Goal: Task Accomplishment & Management: Complete application form

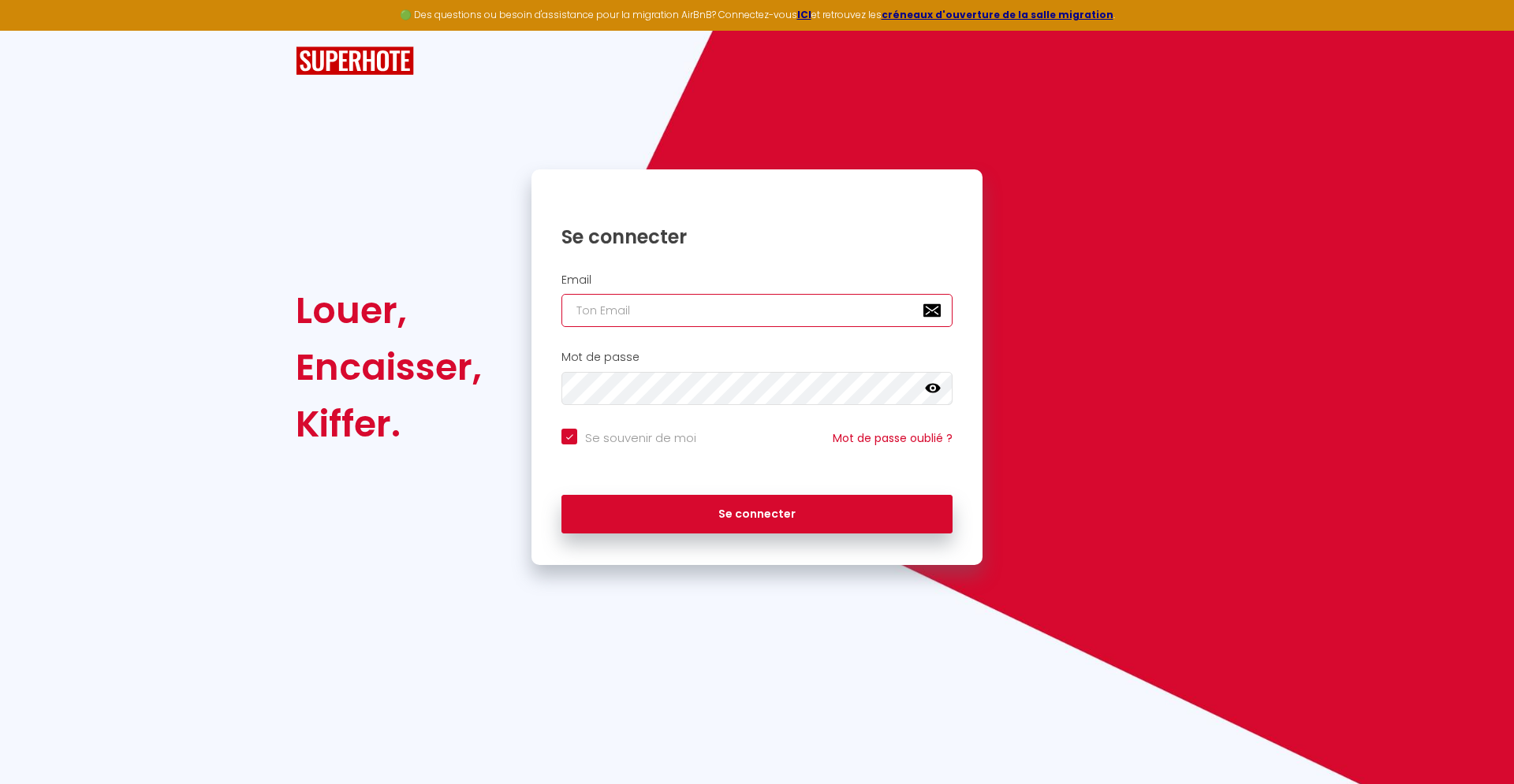
click at [721, 312] on input "email" at bounding box center [757, 310] width 391 height 33
paste input "[EMAIL_ADDRESS][DOMAIN_NAME]"
type input "[EMAIL_ADDRESS][DOMAIN_NAME]"
checkbox input "true"
type input "[EMAIL_ADDRESS][DOMAIN_NAME]"
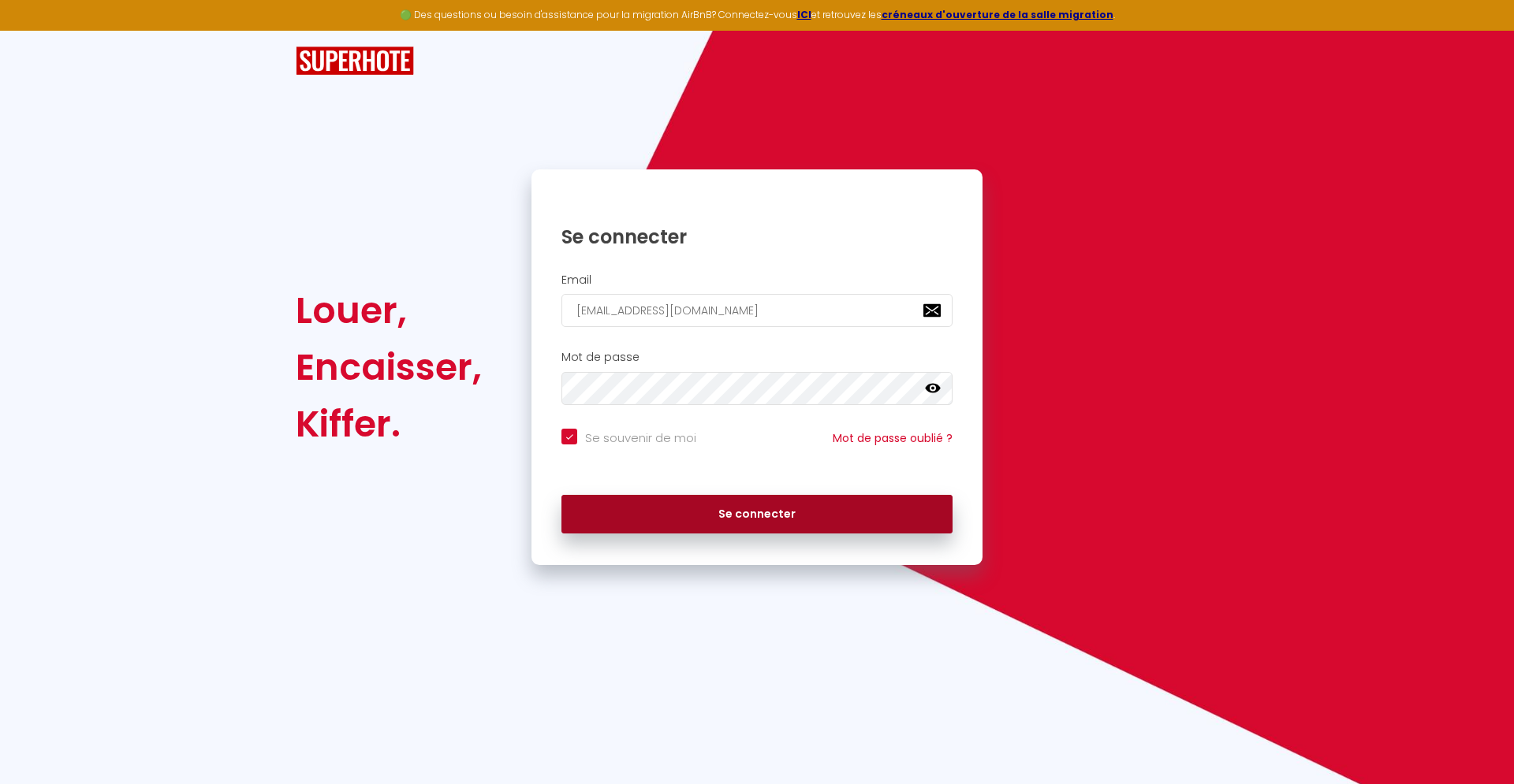
click at [671, 526] on button "Se connecter" at bounding box center [757, 515] width 391 height 40
checkbox input "true"
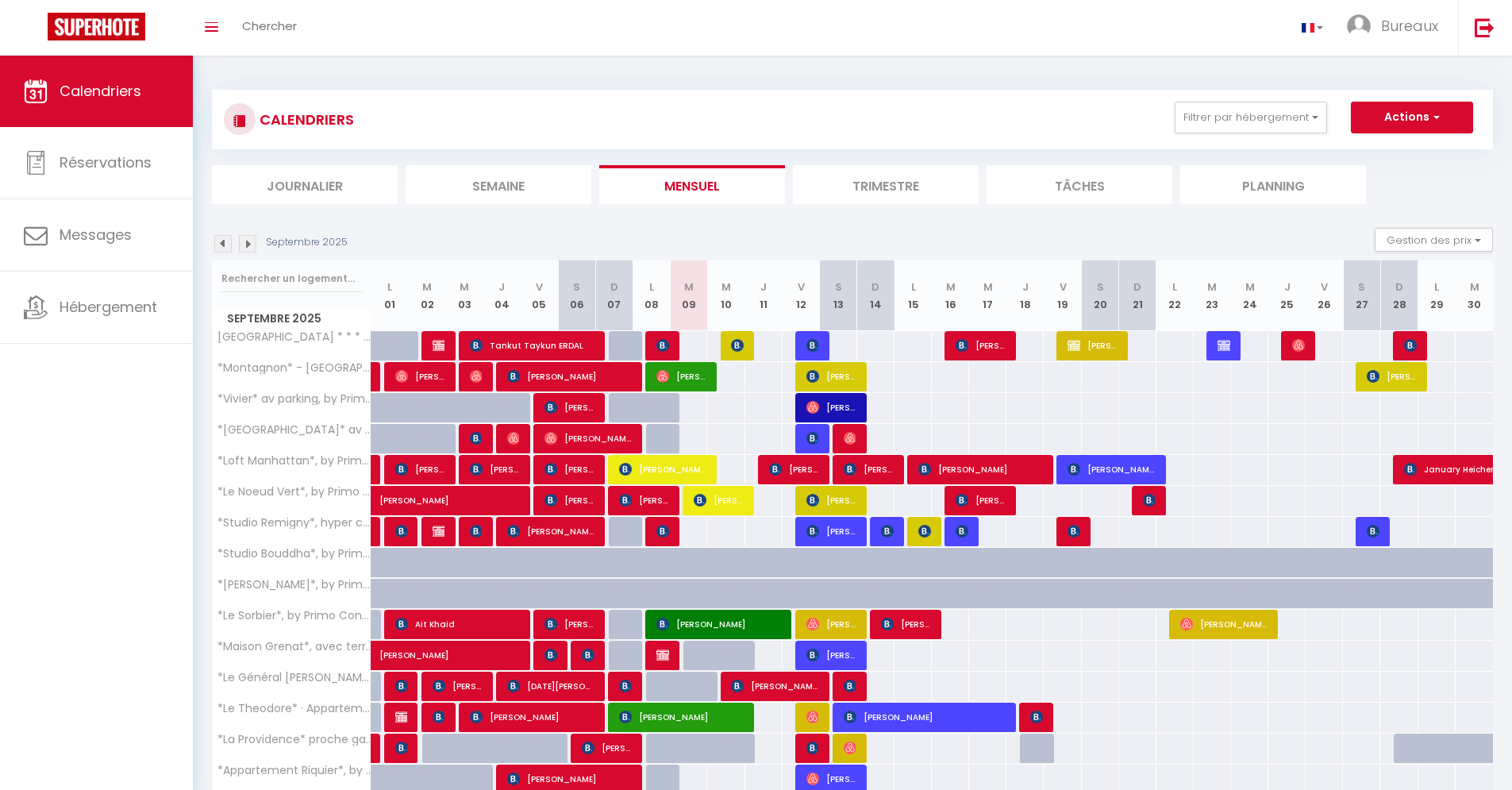
click at [279, 189] on li "Journalier" at bounding box center [305, 184] width 186 height 39
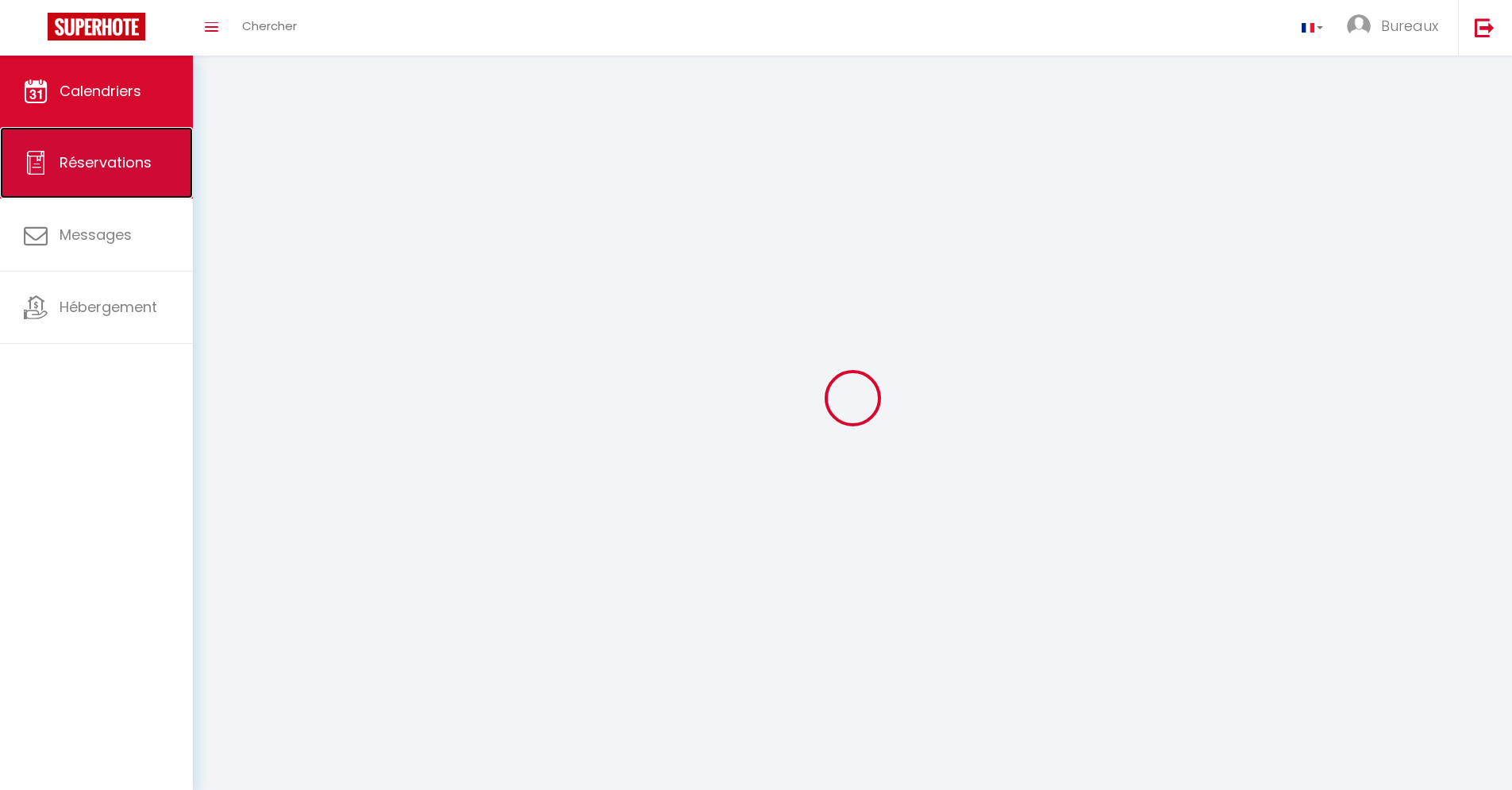
click at [87, 165] on span "Réservations" at bounding box center [105, 163] width 92 height 20
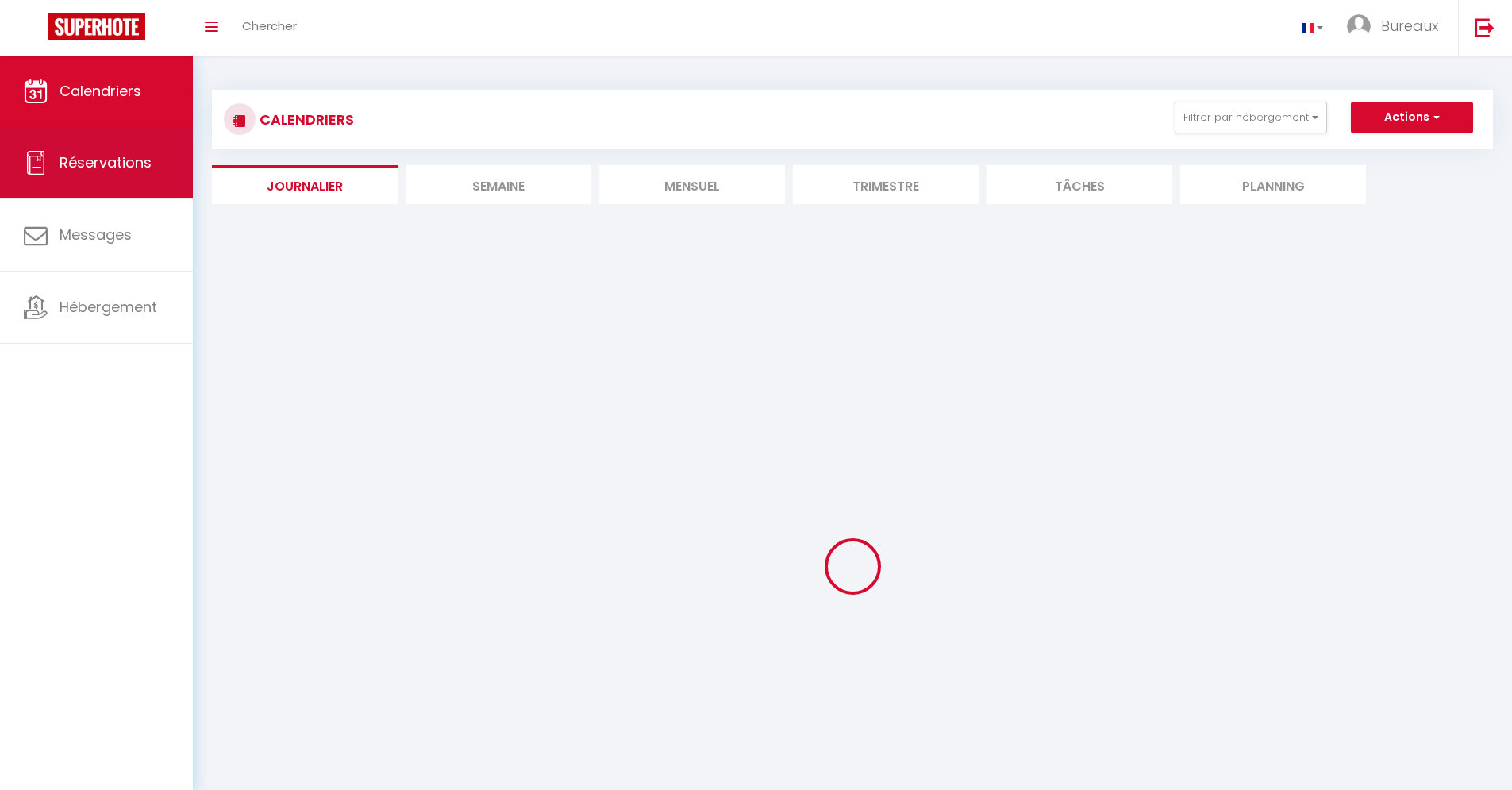
select select "not_cancelled"
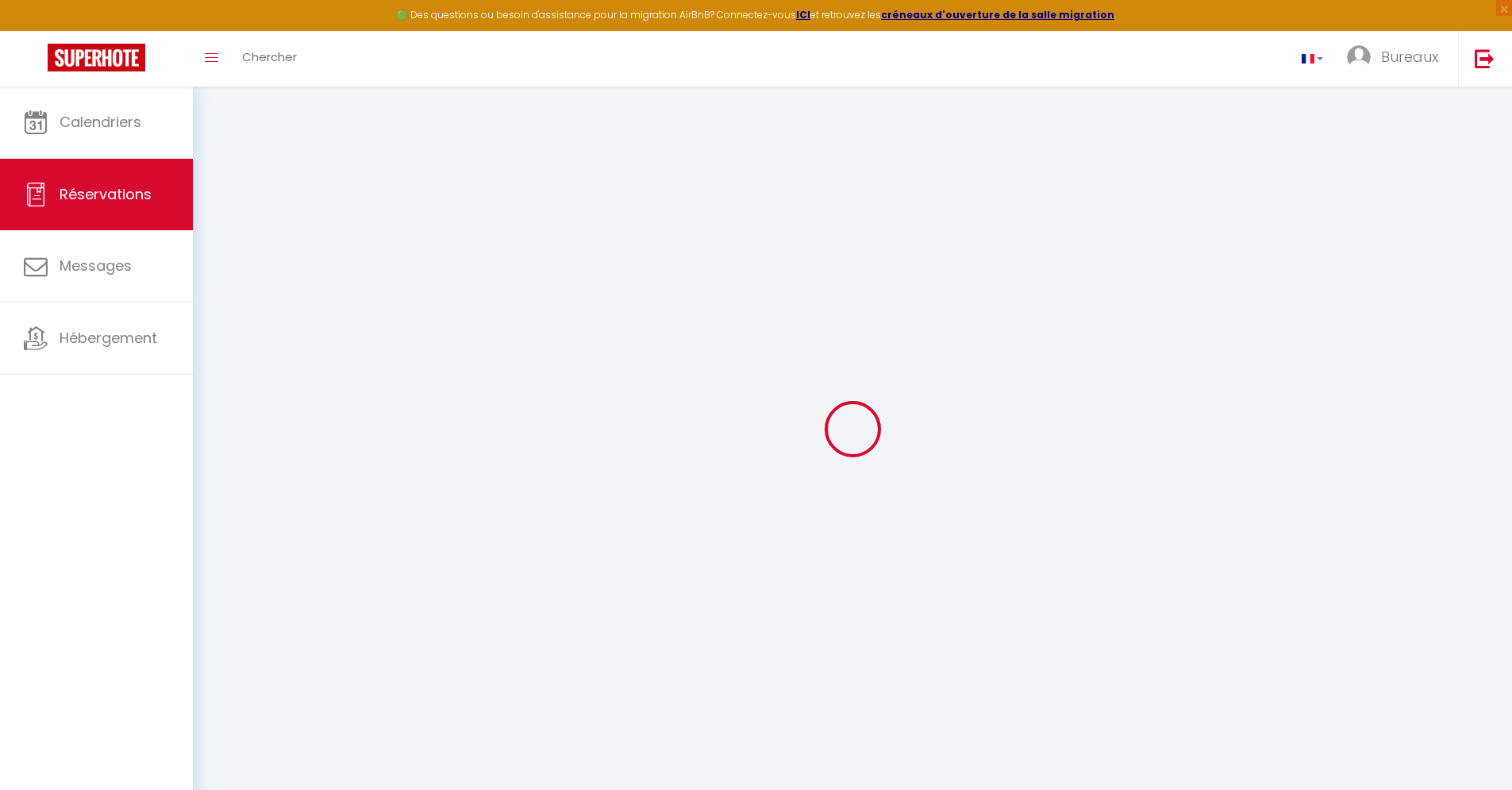
click at [390, 31] on div "Toggle menubar Chercher BUTTON Bureaux Paramètres" at bounding box center [808, 59] width 1385 height 55
click at [277, 73] on link "Chercher" at bounding box center [269, 59] width 79 height 55
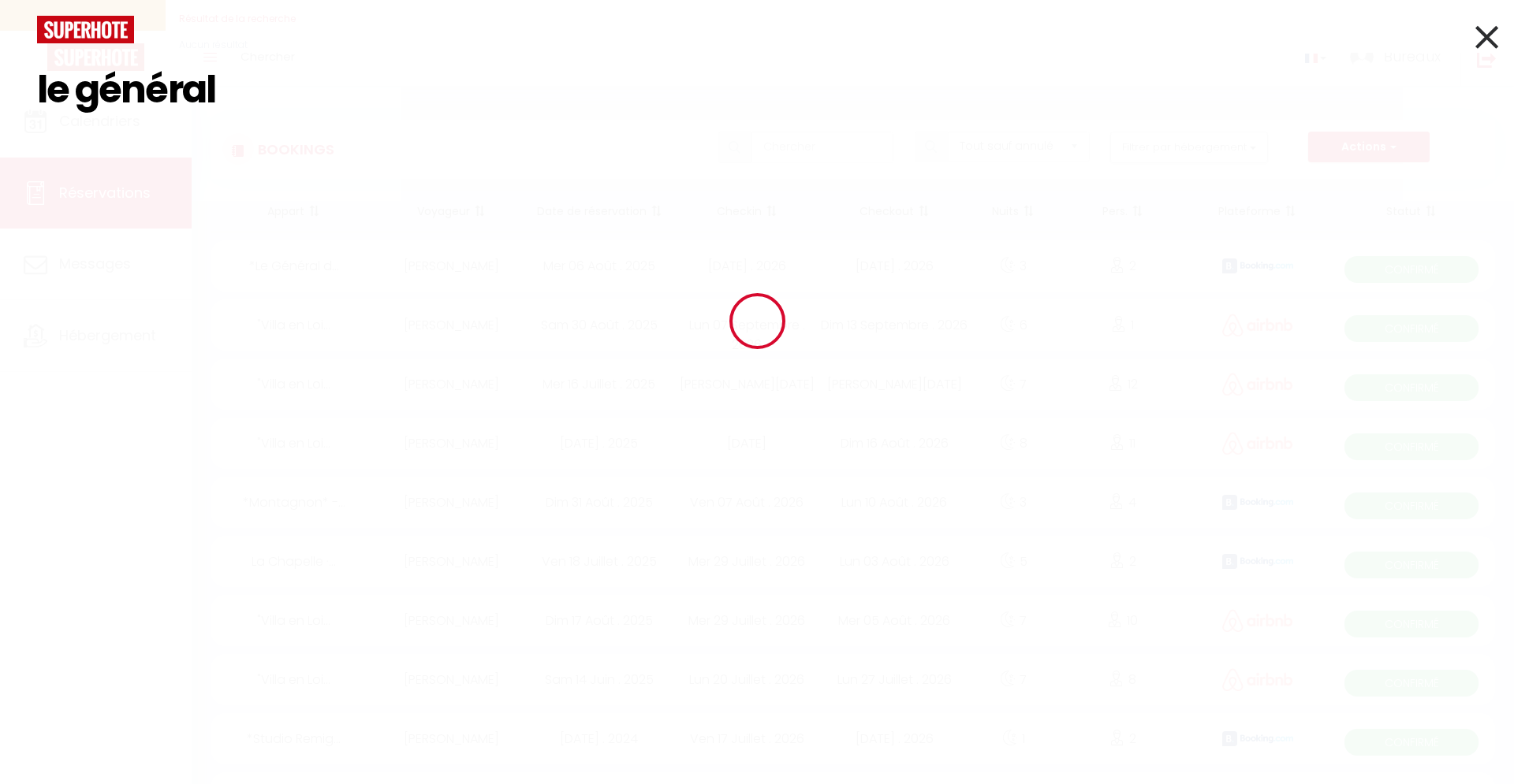
type input "le général"
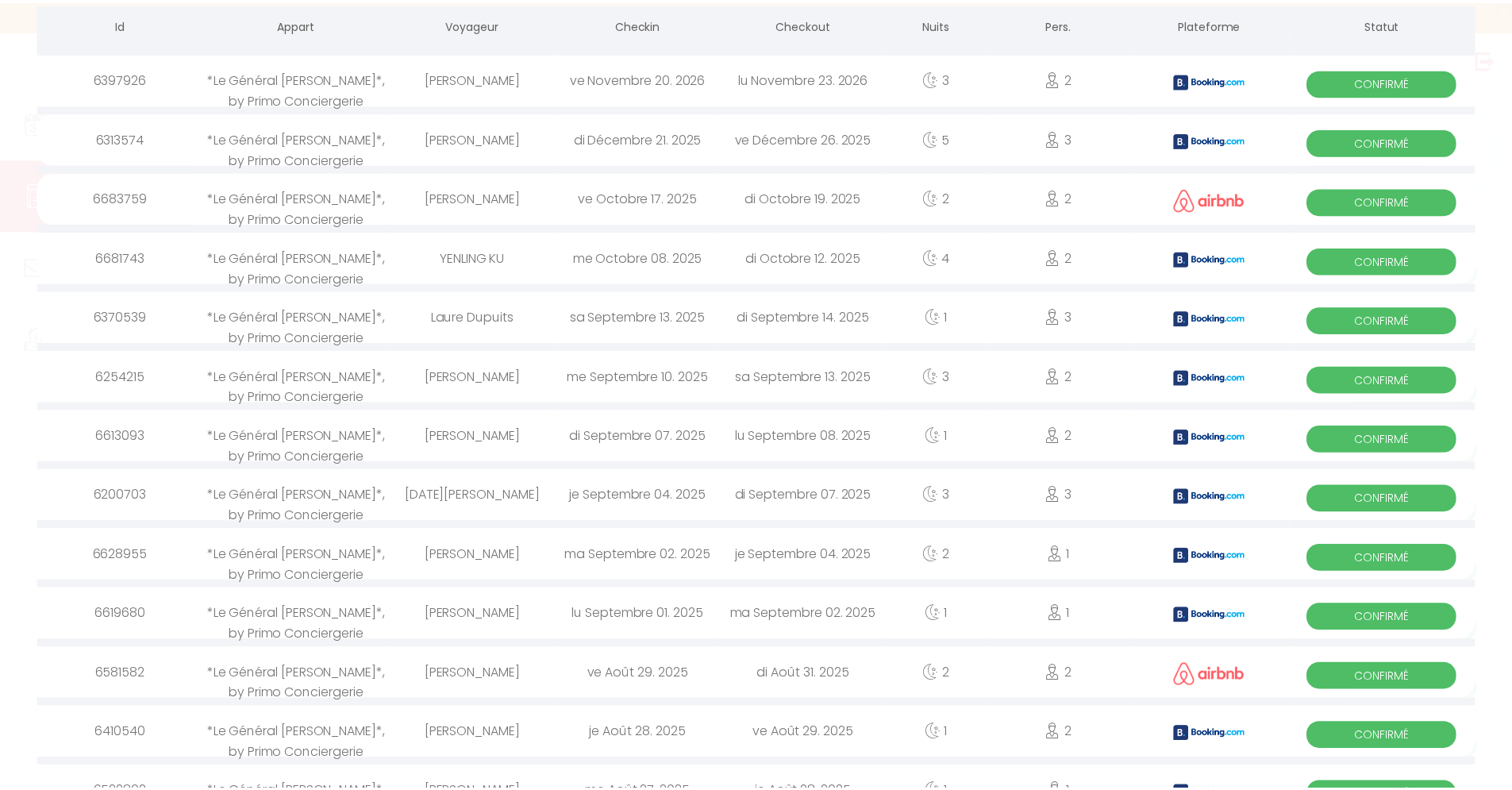
scroll to position [191, 0]
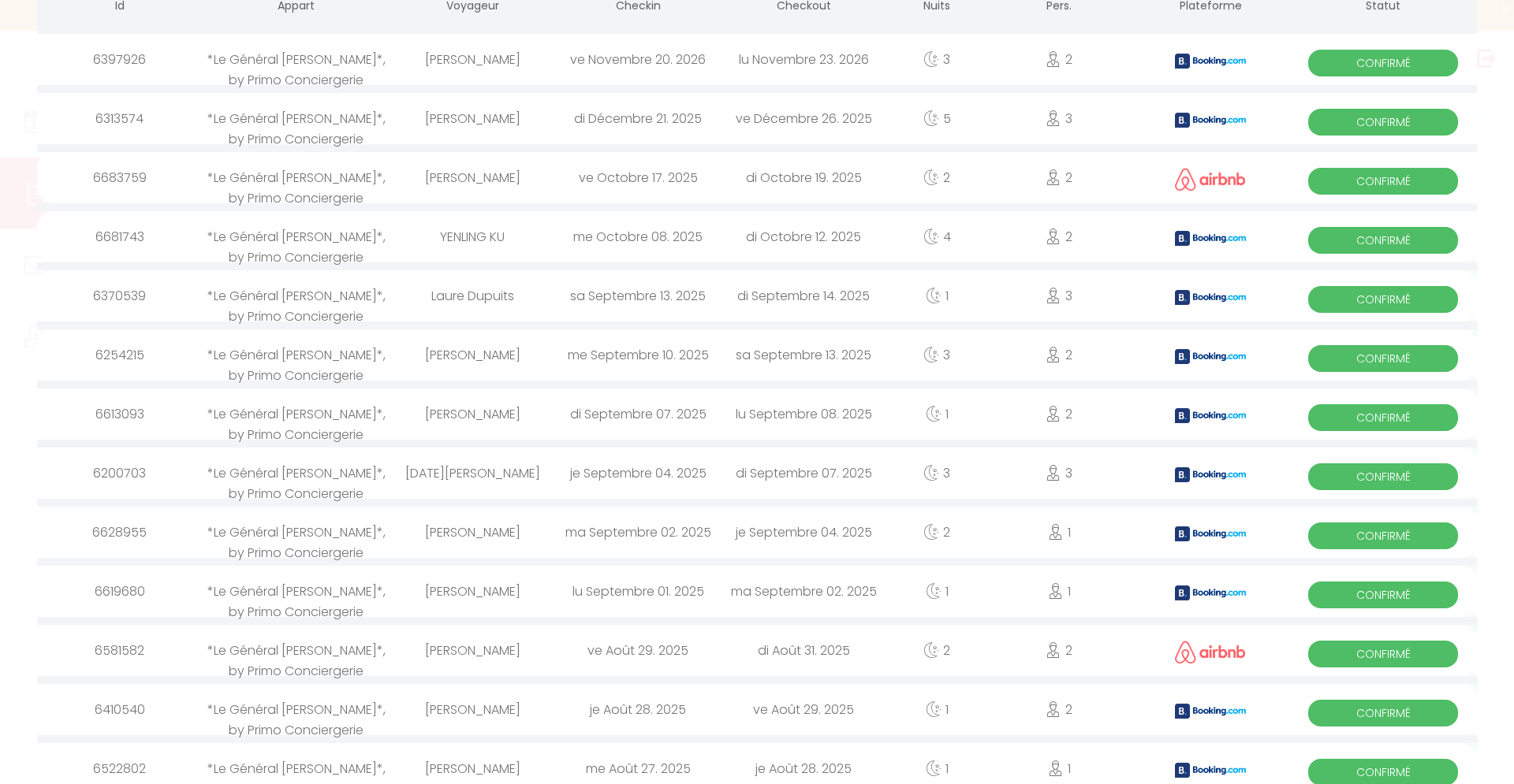
drag, startPoint x: 507, startPoint y: 359, endPoint x: 478, endPoint y: 364, distance: 29.4
click at [479, 365] on div "[PERSON_NAME]" at bounding box center [472, 355] width 165 height 52
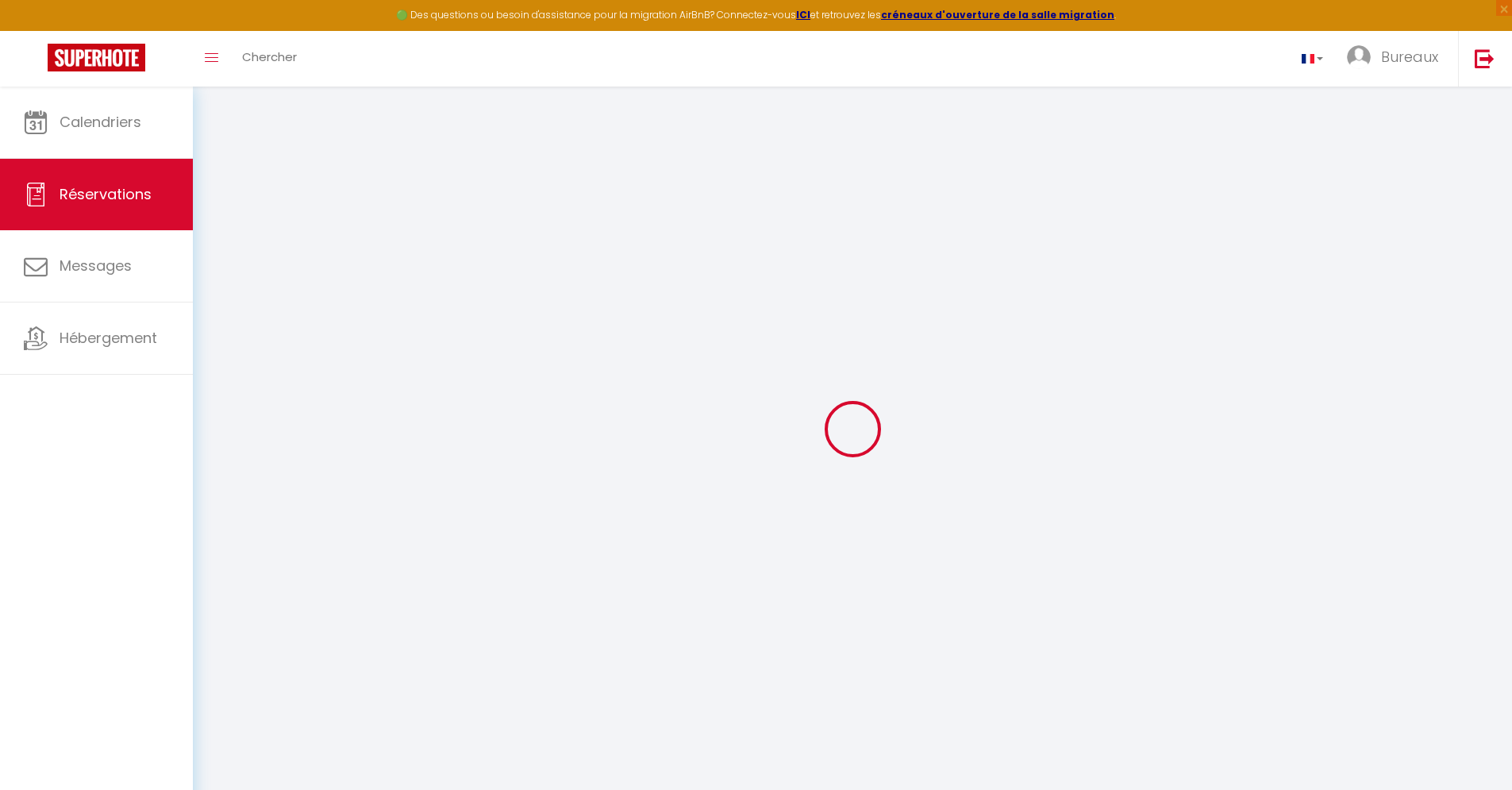
type input "ANNE"
type input "[PERSON_NAME]"
type input "[EMAIL_ADDRESS][DOMAIN_NAME]"
type input "[PHONE_NUMBER]"
select select "FR"
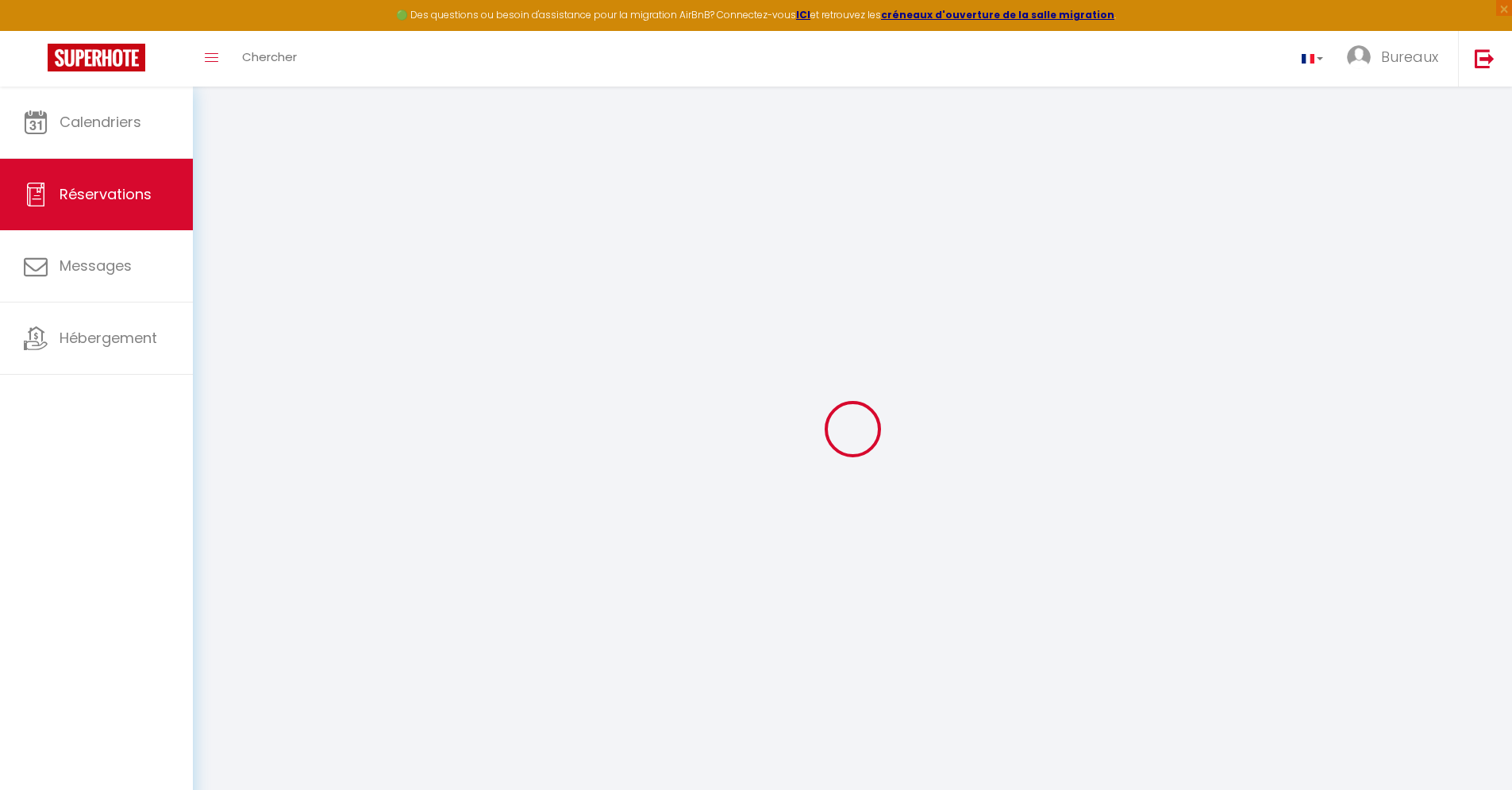
type input "73.98"
type input "6.4"
select select "21837"
select select "1"
select select
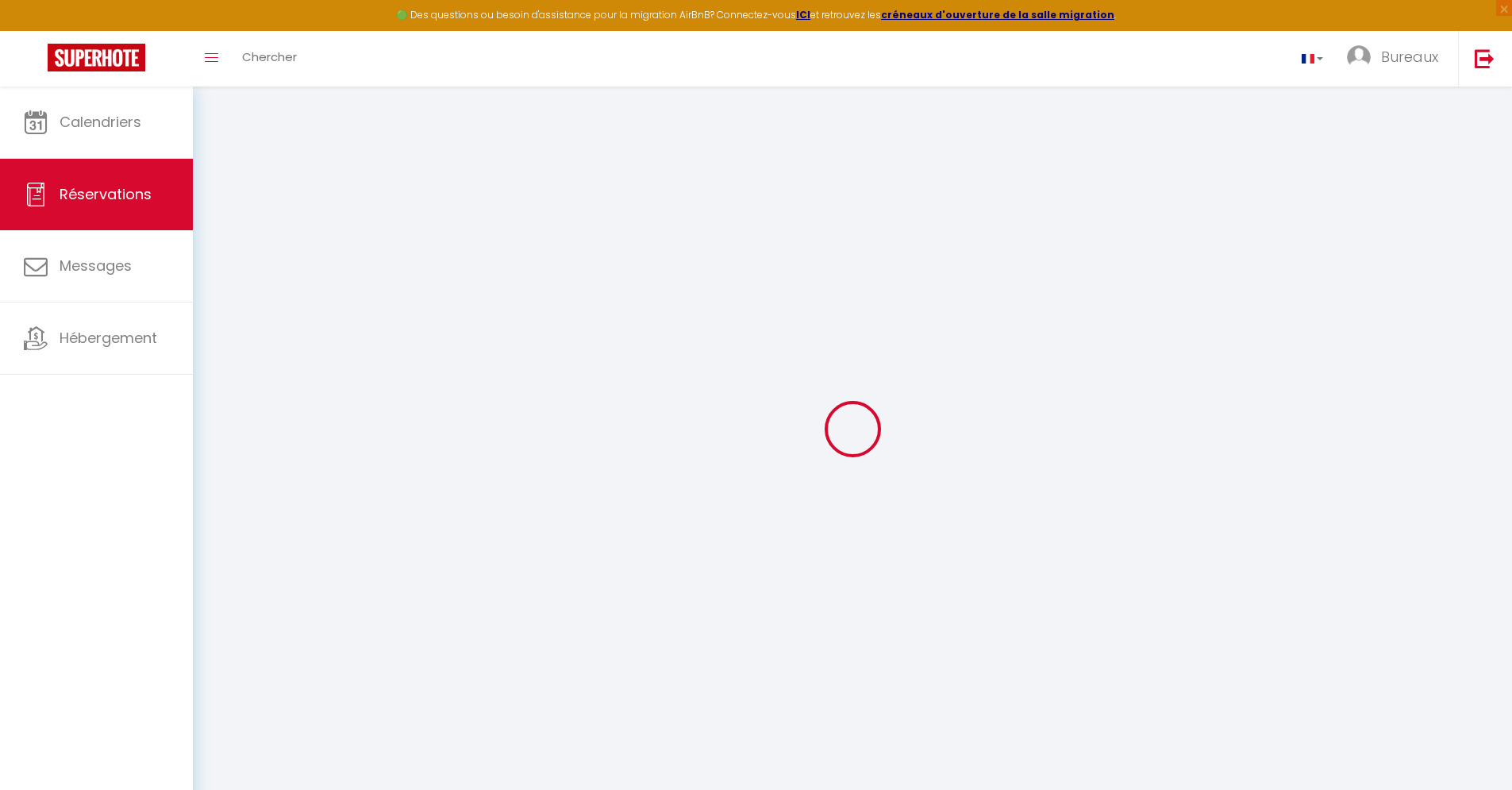
select select
type input "2"
select select "12"
select select
type input "435.2"
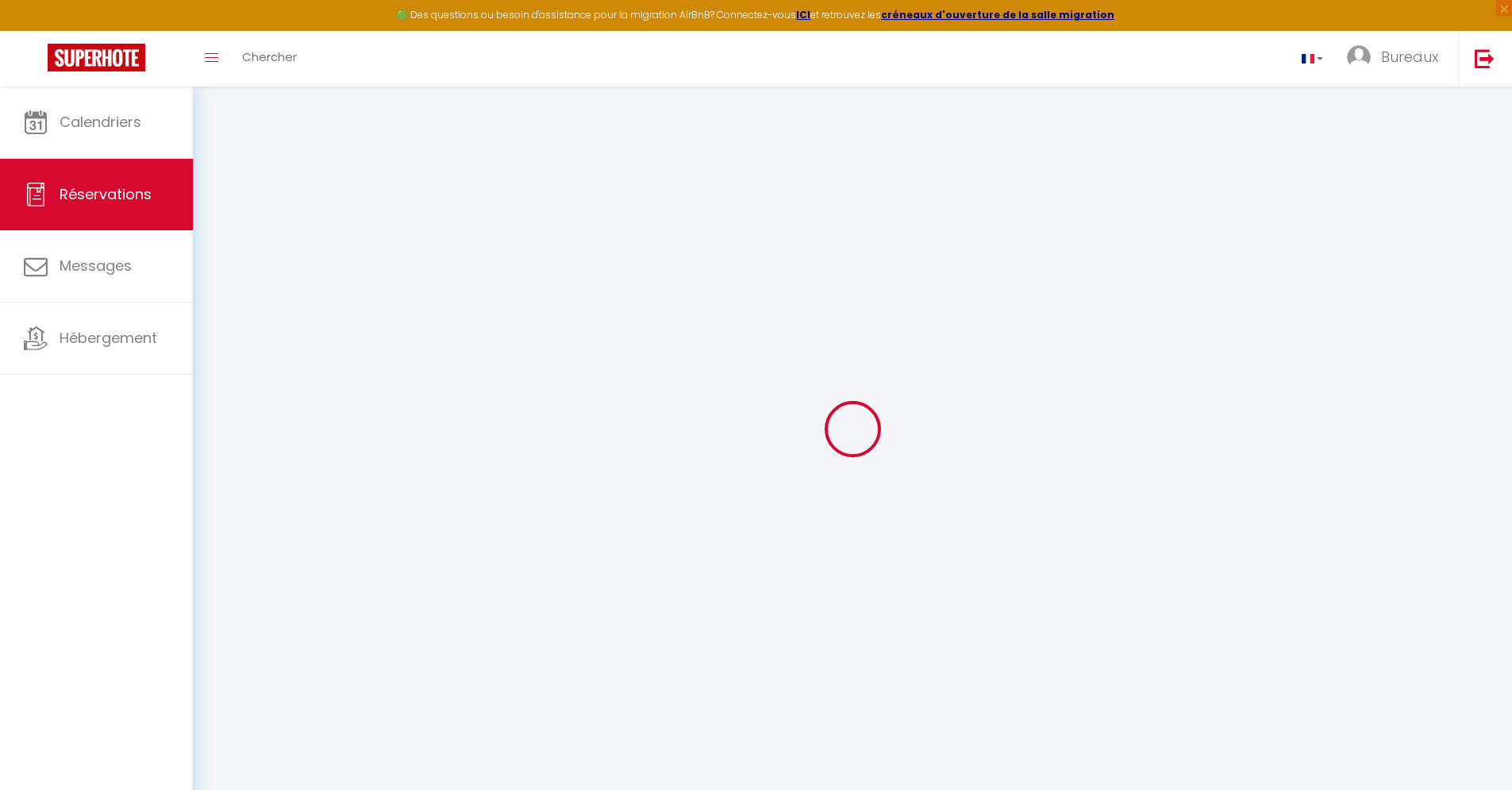
checkbox input "false"
select select "2"
type input "0"
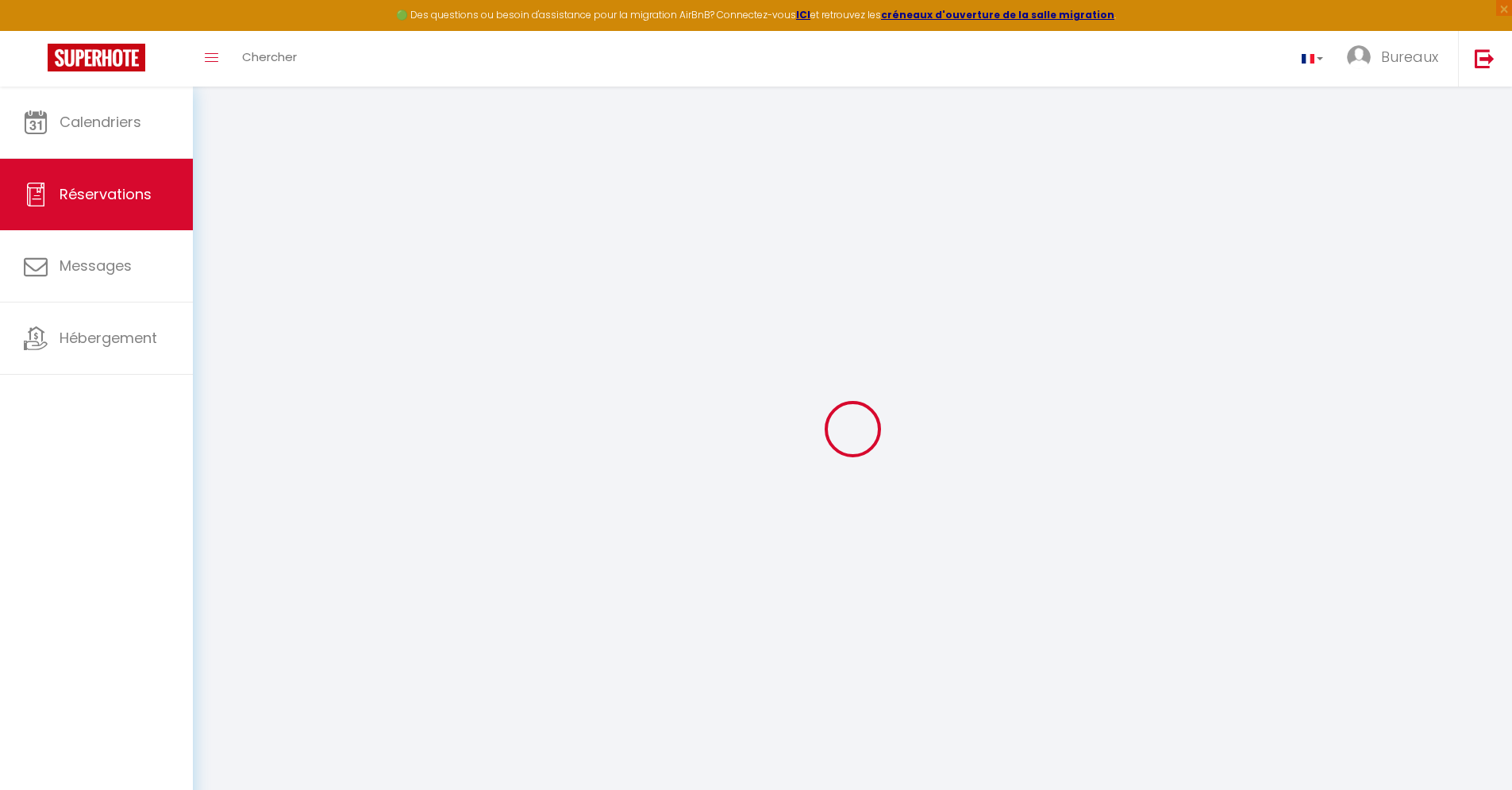
select select
select select "14"
checkbox input "false"
select select
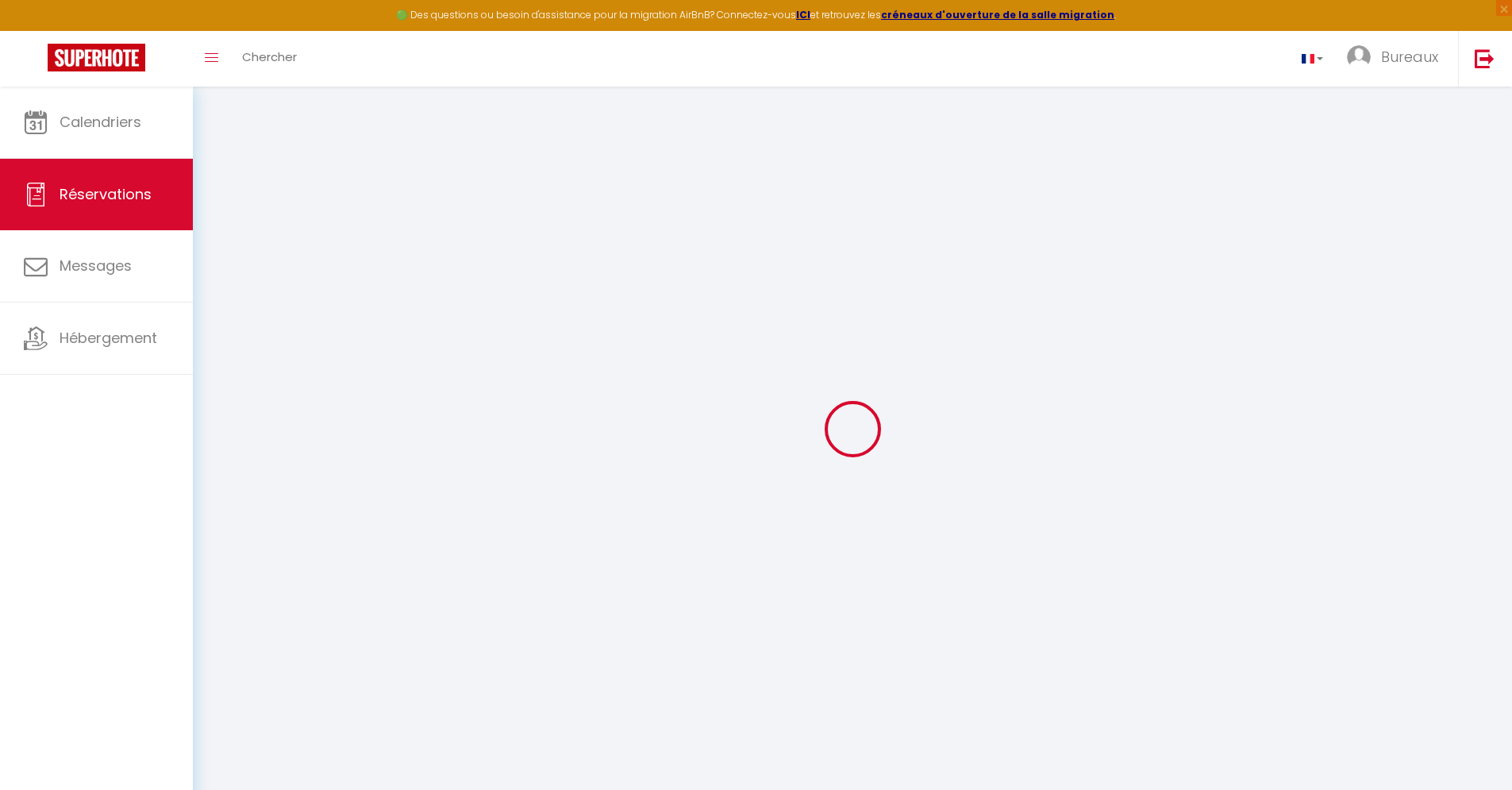
select select
checkbox input "false"
select select
checkbox input "false"
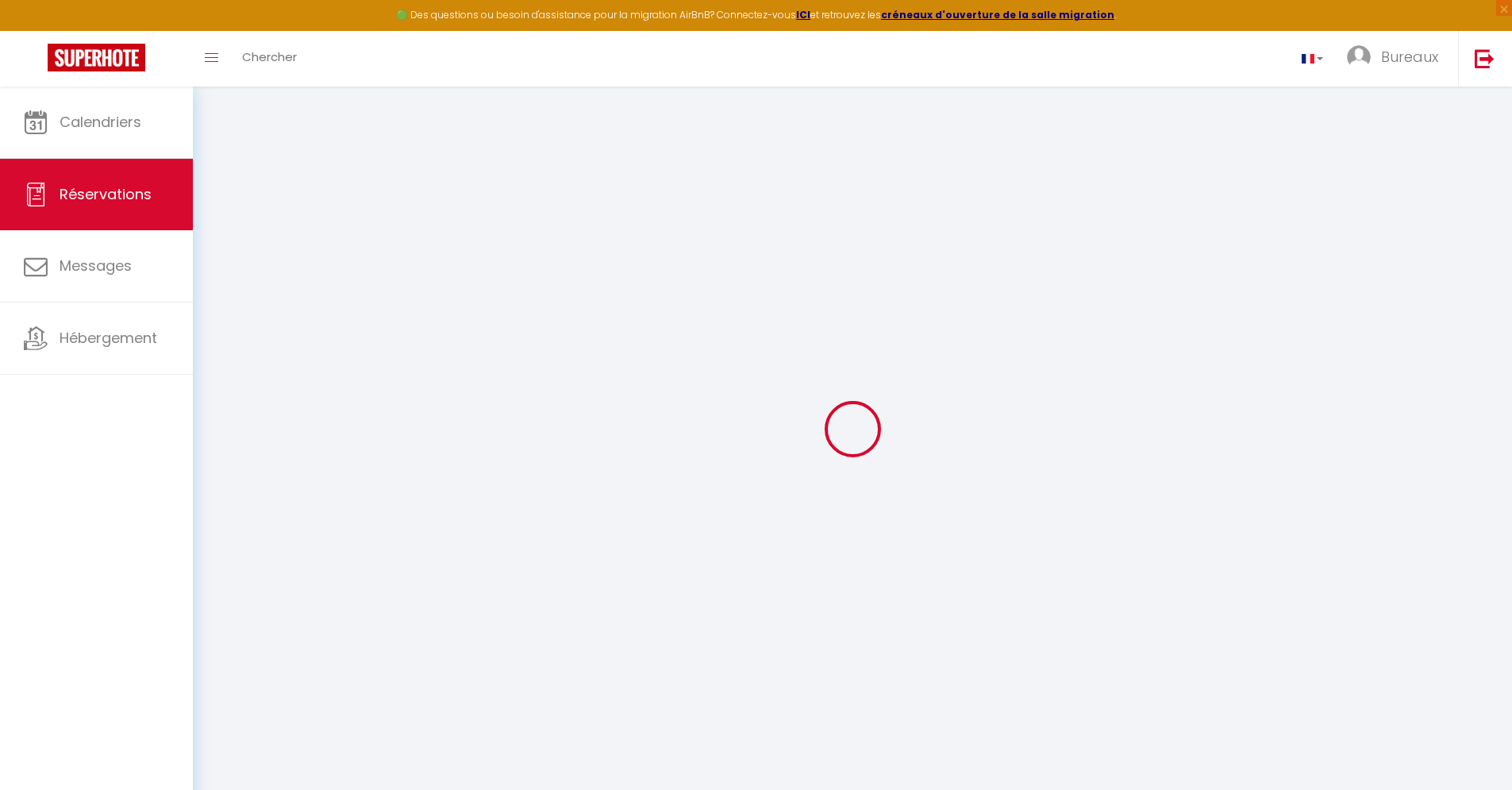
select select
checkbox input "false"
type voyageur0 "** THIS RESERVATION HAS BEEN PRE-PAID ** BOOKING NOTE : Payment charge is EUR 6…"
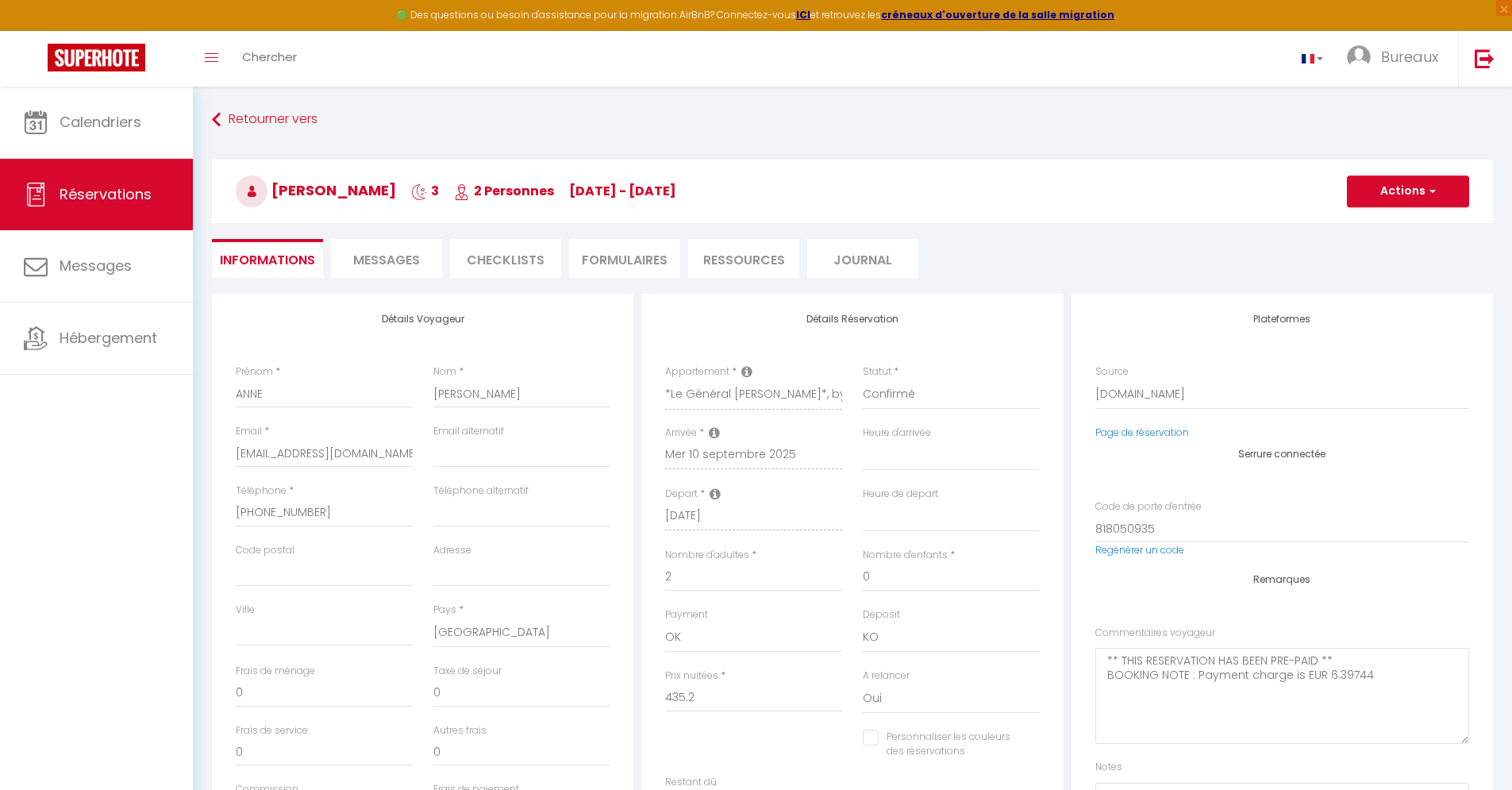
type input "21.76"
select select
checkbox input "false"
select select
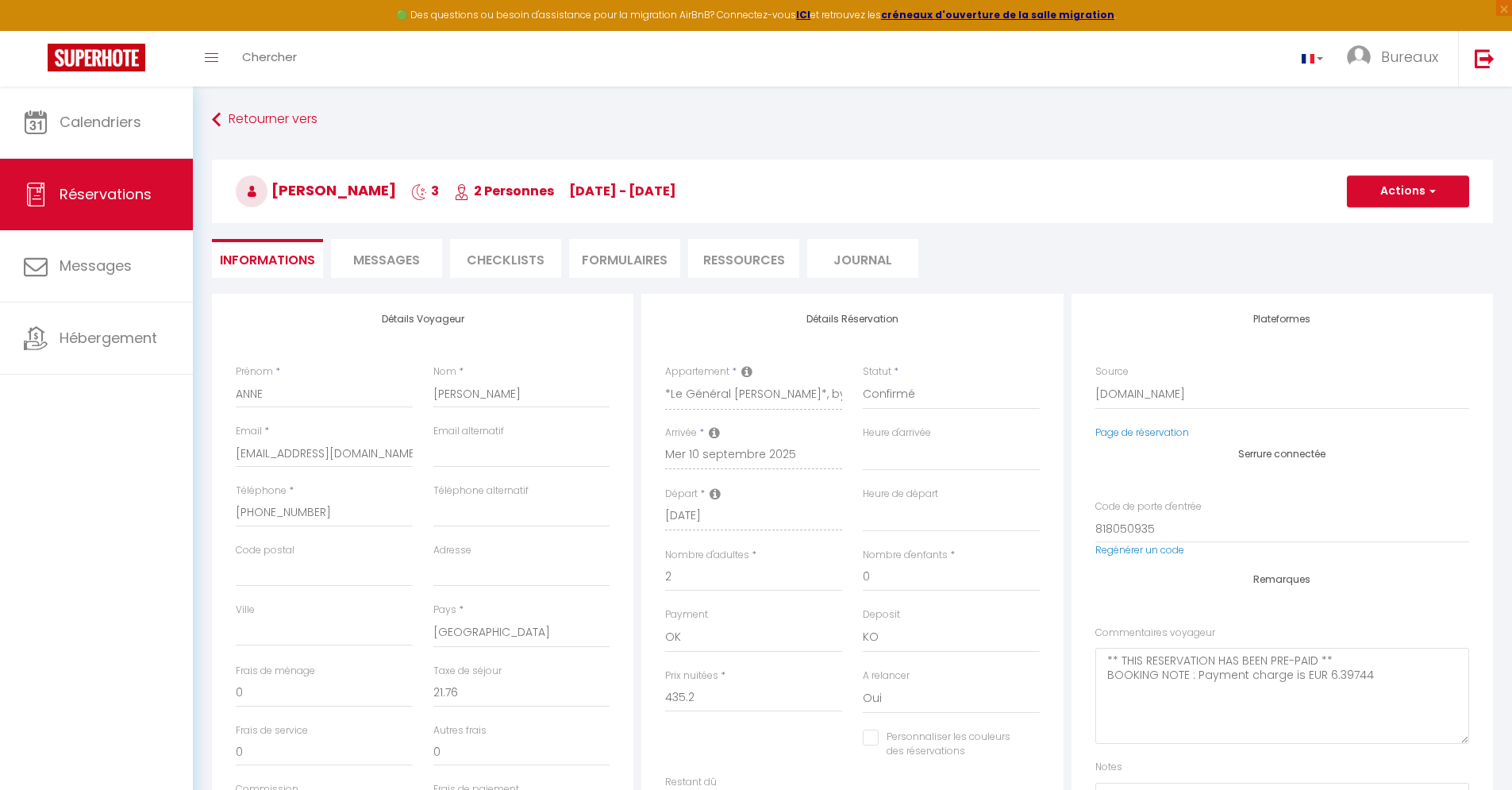
select select
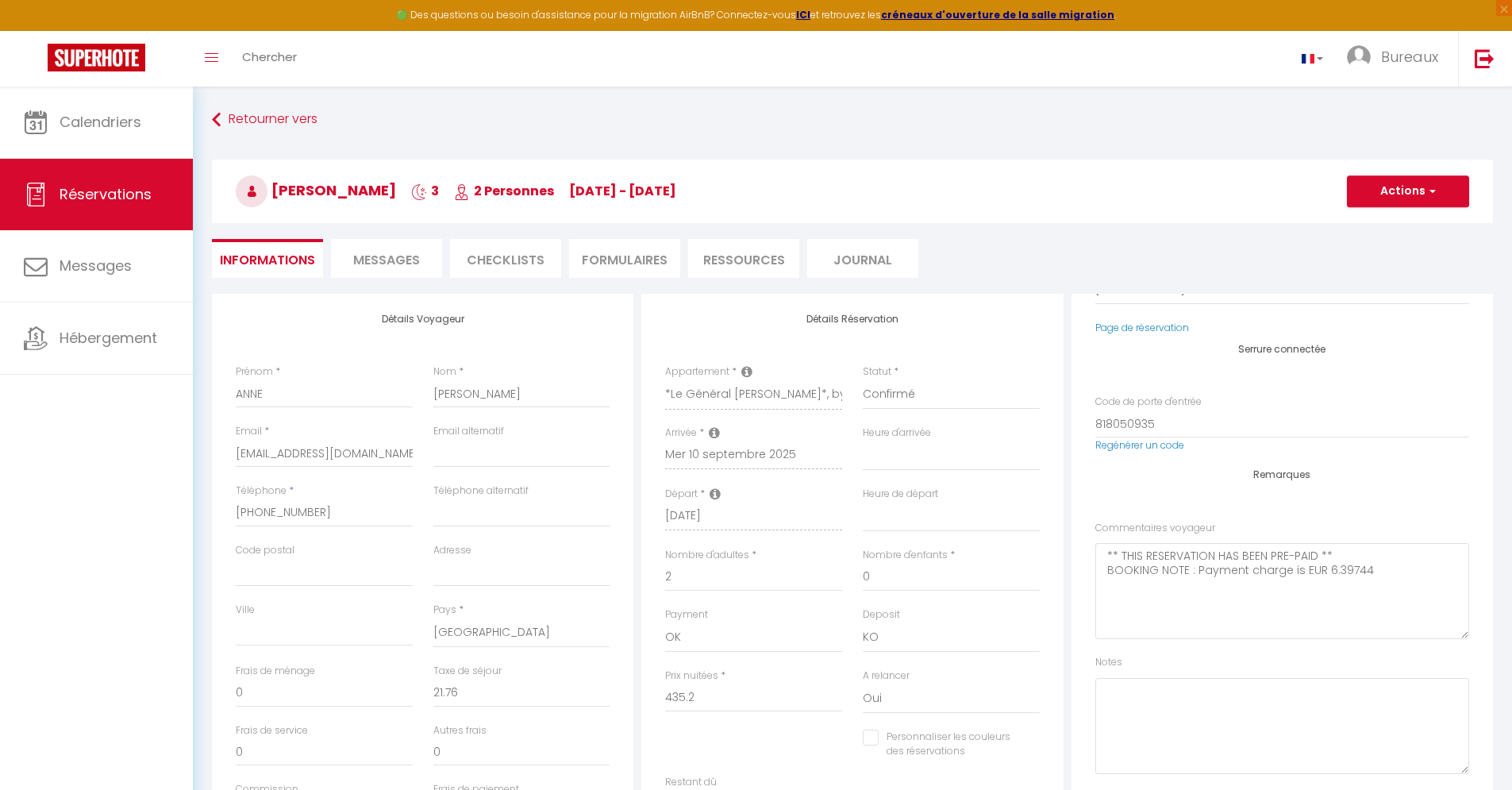
click at [387, 275] on li "Messages" at bounding box center [386, 258] width 111 height 39
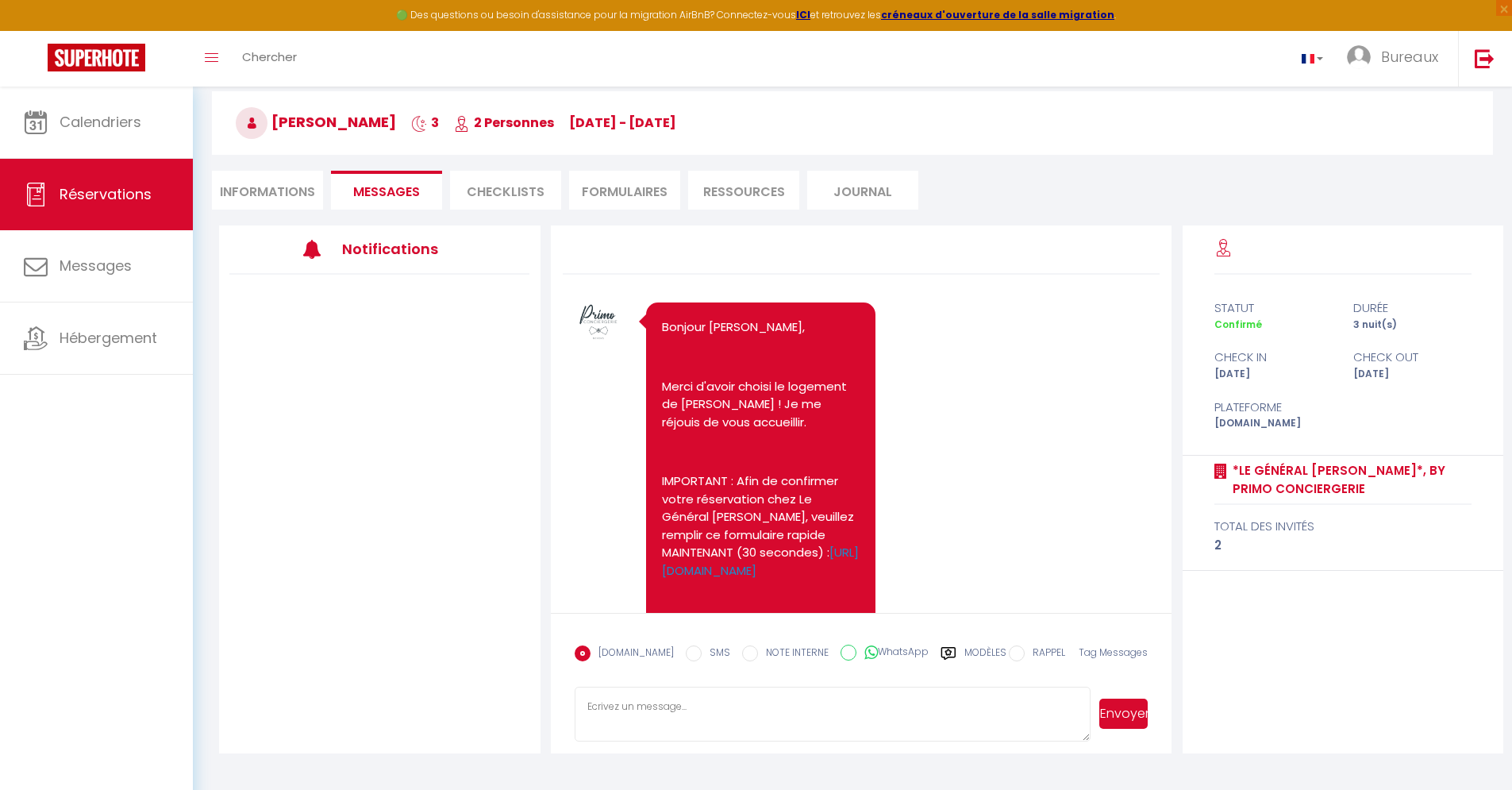
scroll to position [87, 0]
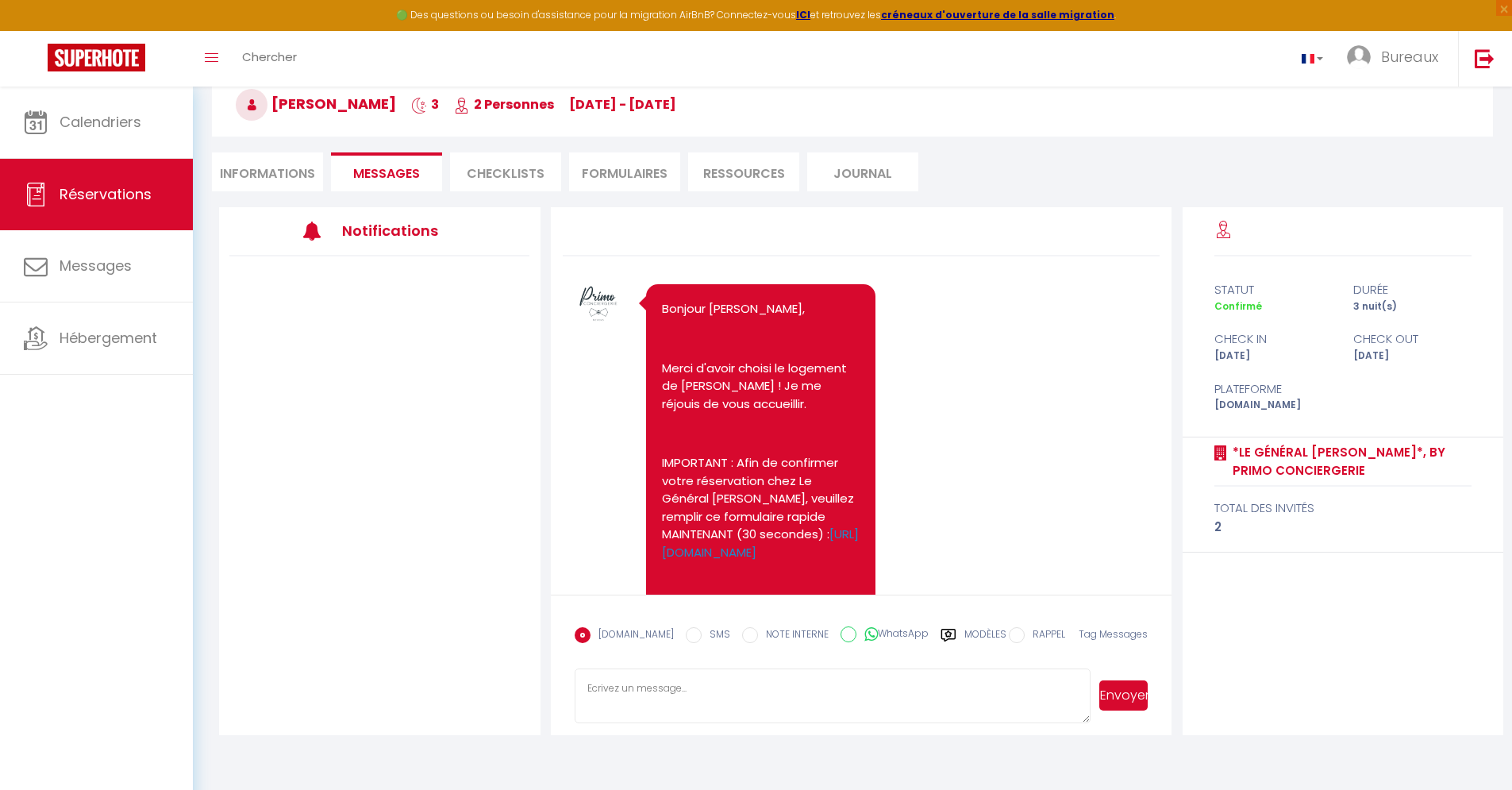
click at [246, 177] on li "Informations" at bounding box center [267, 172] width 111 height 39
select select
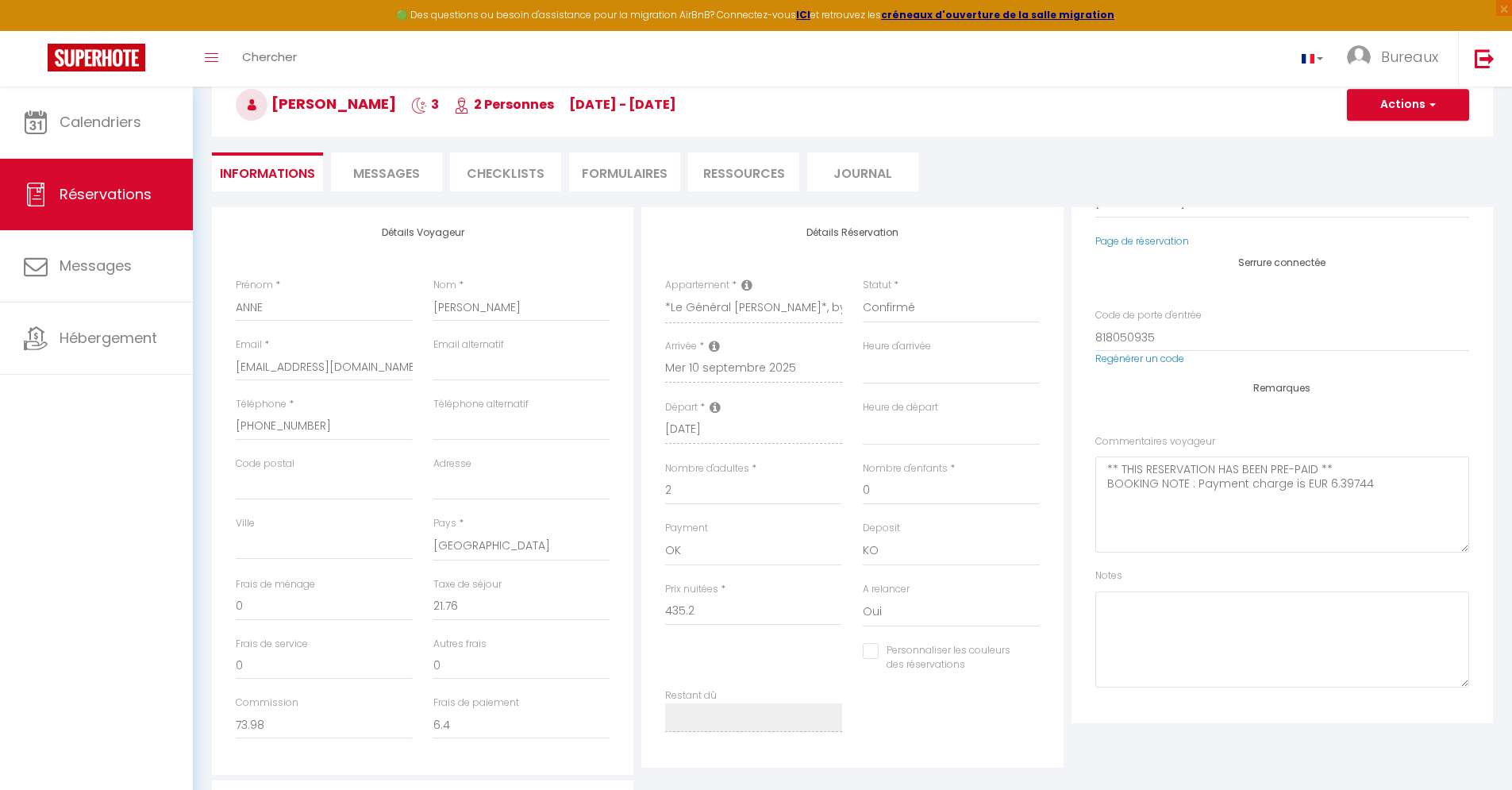
select select
checkbox input "false"
select select
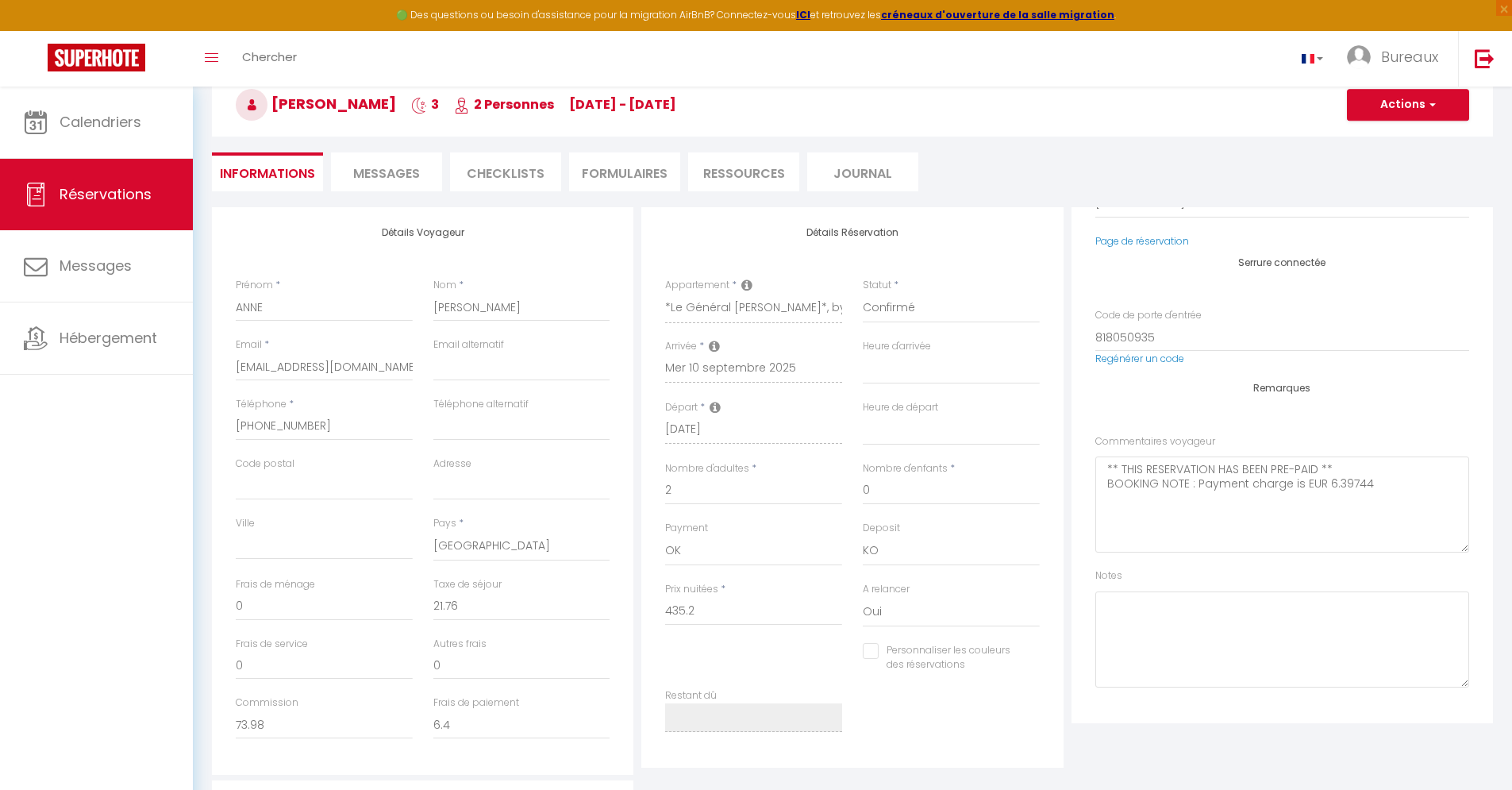
checkbox input "false"
select select
checkbox input "false"
select select
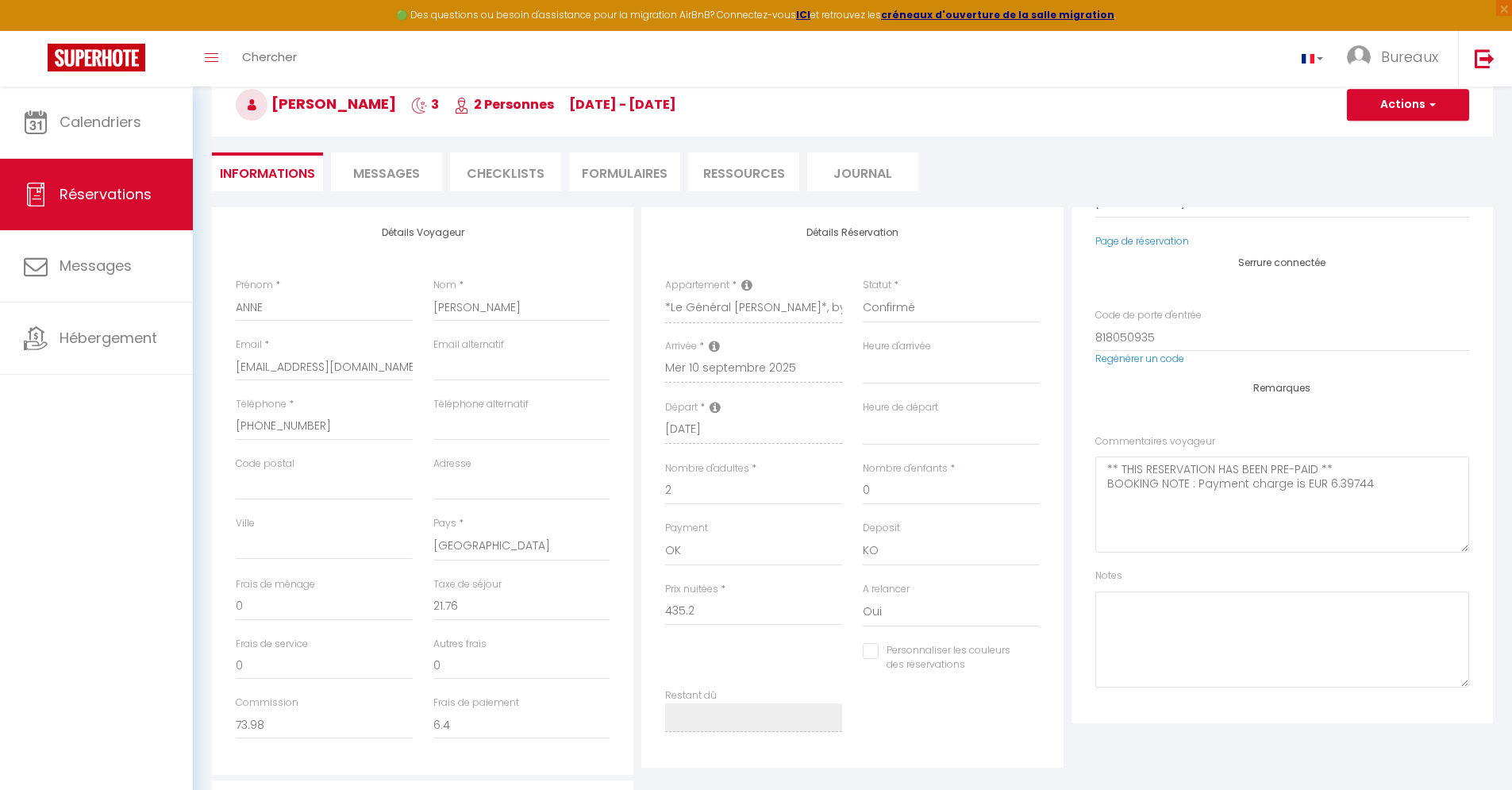
select select
checkbox input "false"
select select
checkbox input "false"
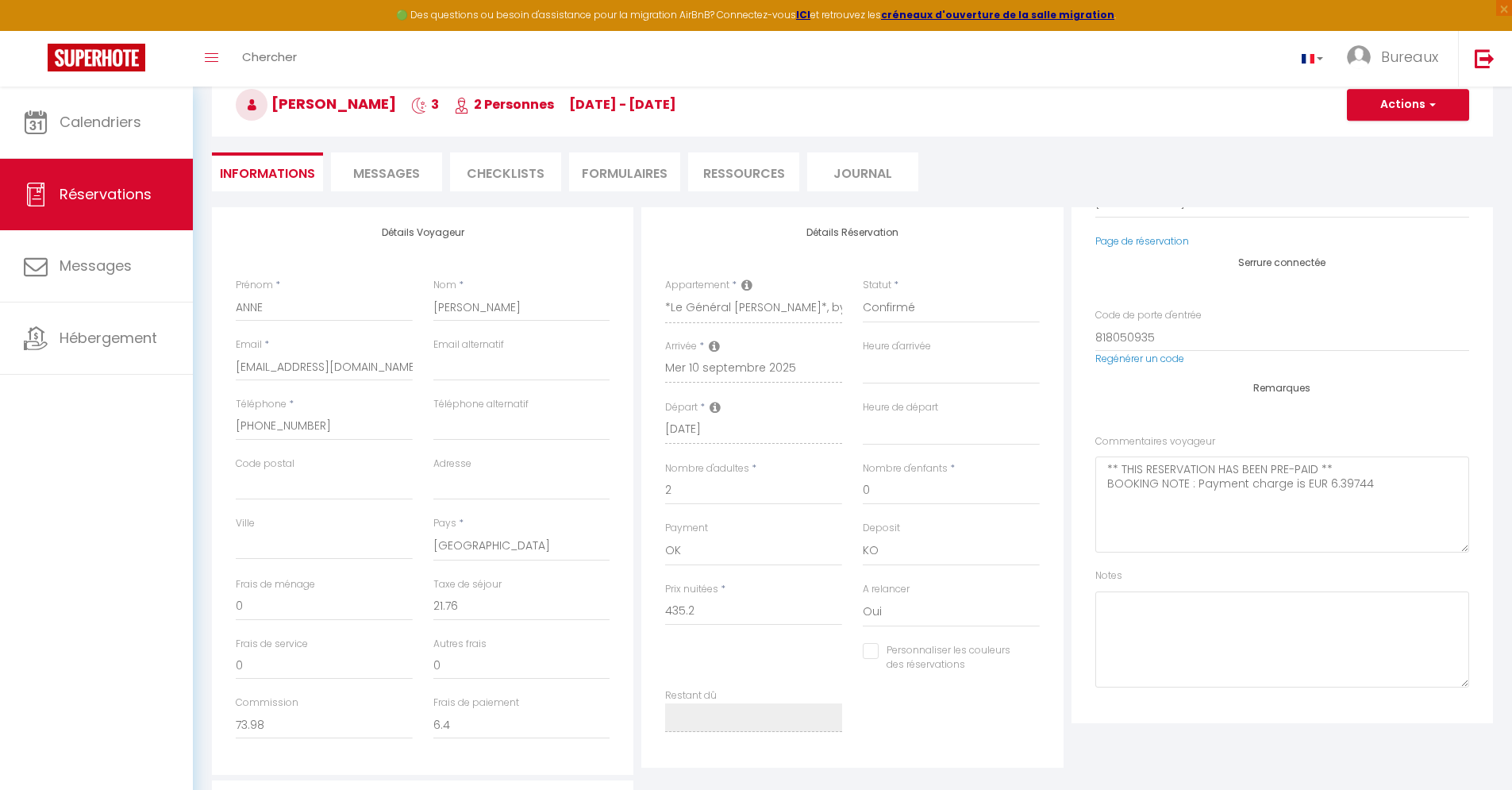
select select
checkbox input "false"
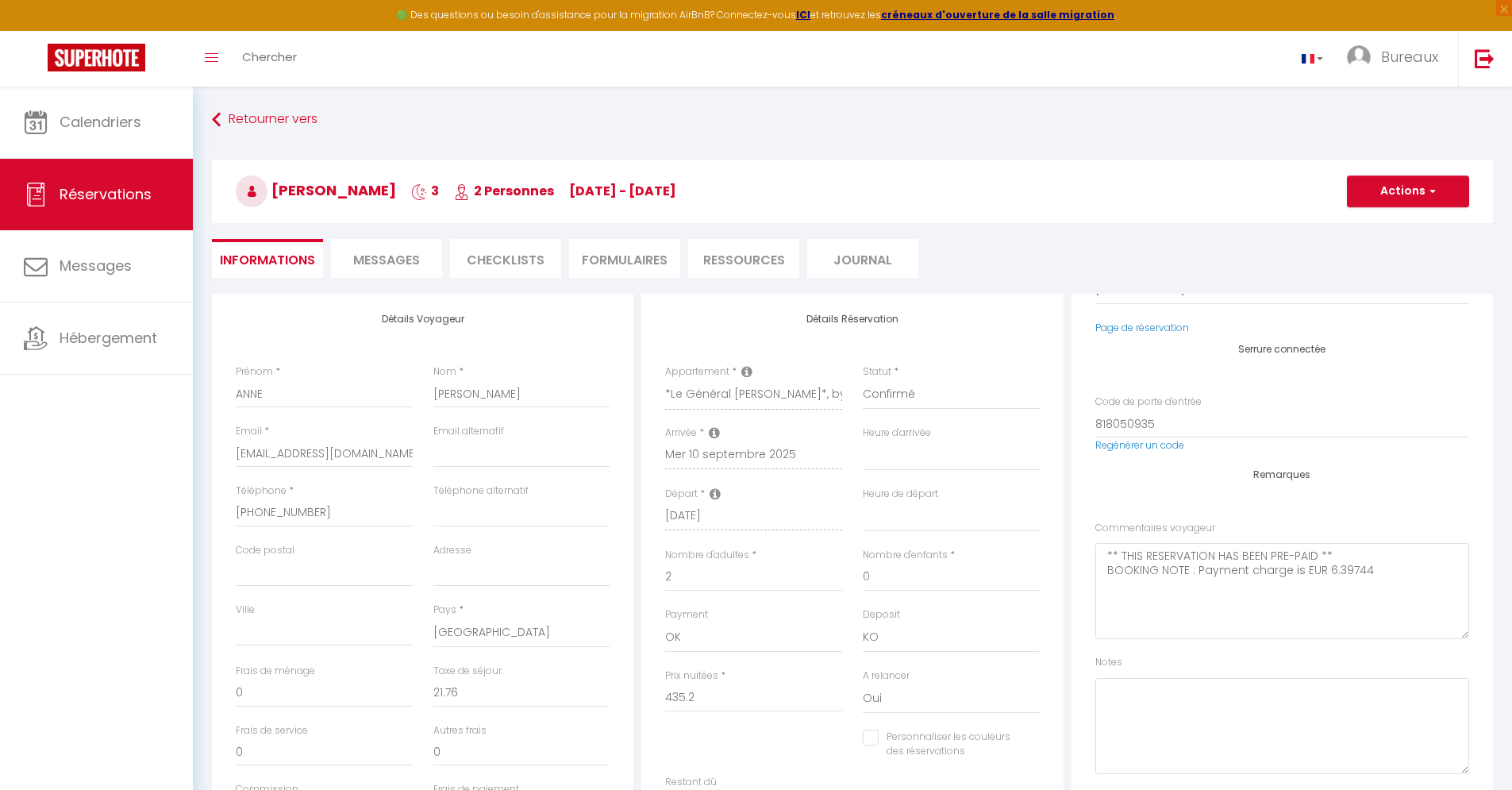
click at [336, 257] on li "Messages" at bounding box center [386, 258] width 111 height 39
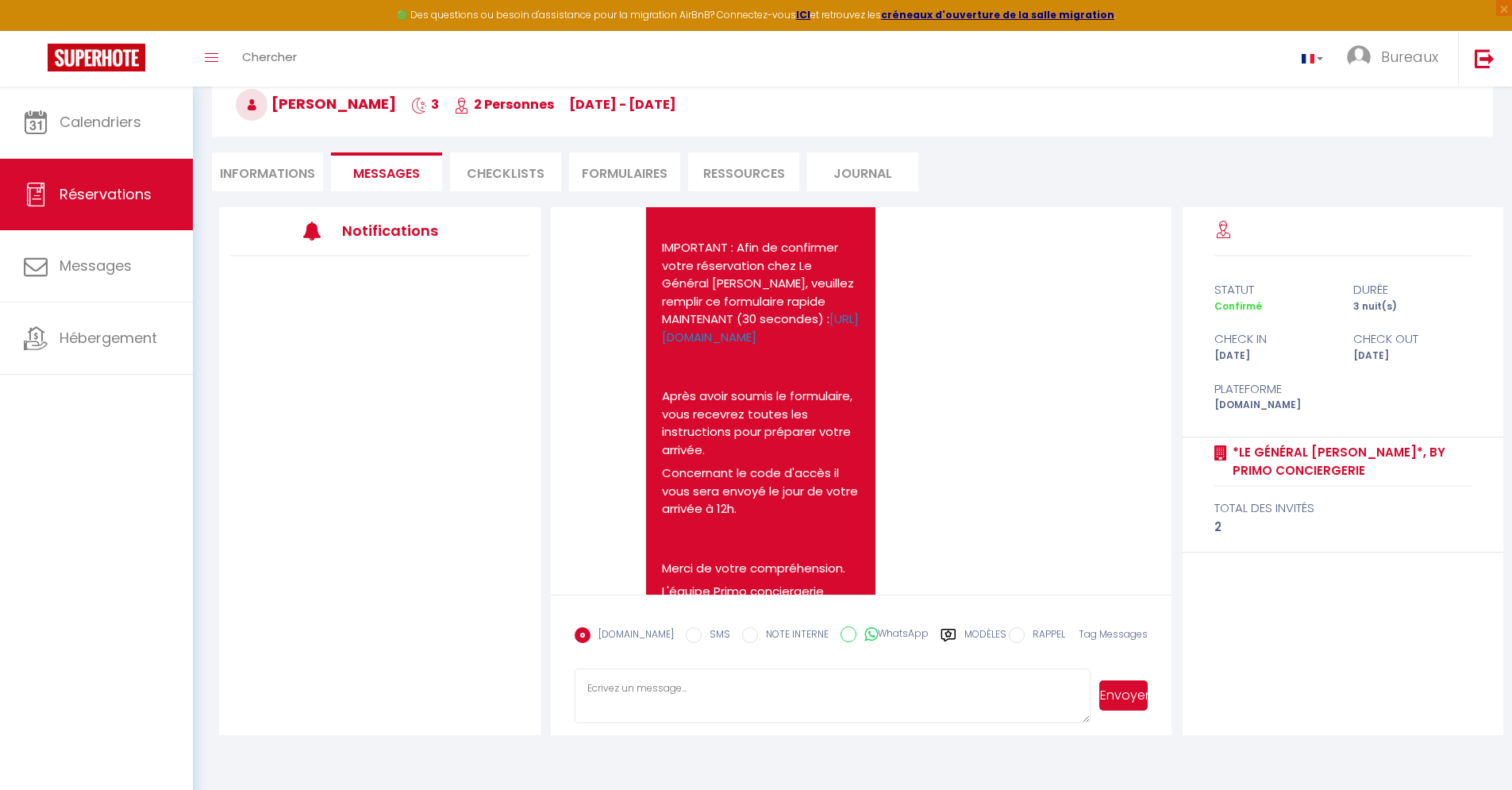
scroll to position [319, 0]
